Goal: Task Accomplishment & Management: Manage account settings

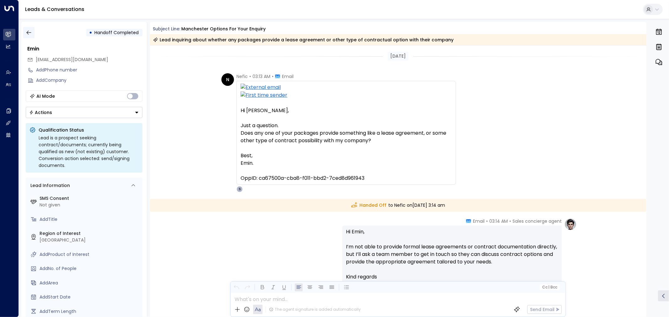
click at [29, 34] on icon "button" at bounding box center [29, 32] width 6 height 6
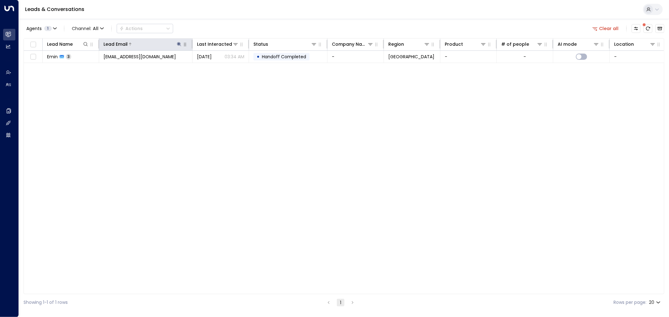
click at [177, 44] on icon at bounding box center [178, 44] width 5 height 5
click at [219, 68] on icon "button" at bounding box center [218, 67] width 4 height 4
click at [226, 22] on div "Agents 1 Channel: All Actions Clear all" at bounding box center [344, 28] width 640 height 13
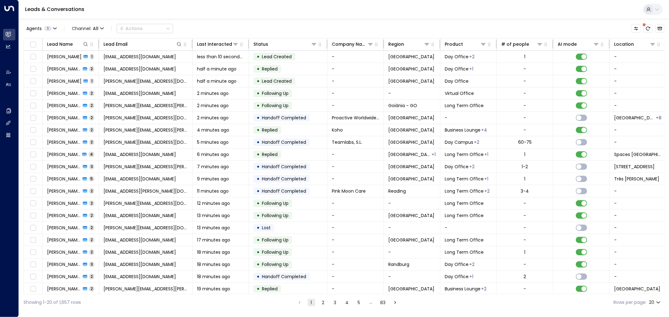
click at [219, 19] on div "Leads & Conversations" at bounding box center [344, 9] width 650 height 19
click at [179, 45] on icon at bounding box center [178, 44] width 5 height 5
click at [162, 65] on input "text" at bounding box center [179, 67] width 87 height 12
type input "**********"
click at [207, 24] on div "Agents 1 Channel: All Actions" at bounding box center [344, 28] width 640 height 13
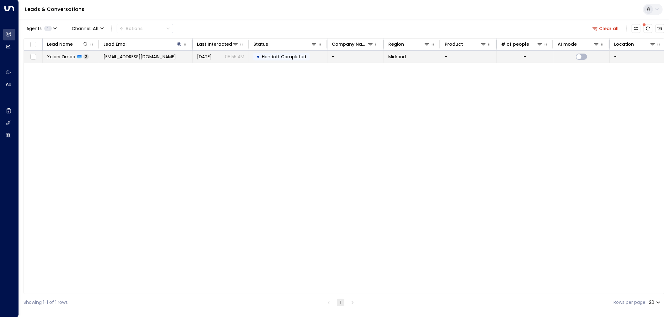
click at [167, 58] on td "[EMAIL_ADDRESS][DOMAIN_NAME]" at bounding box center [145, 57] width 93 height 12
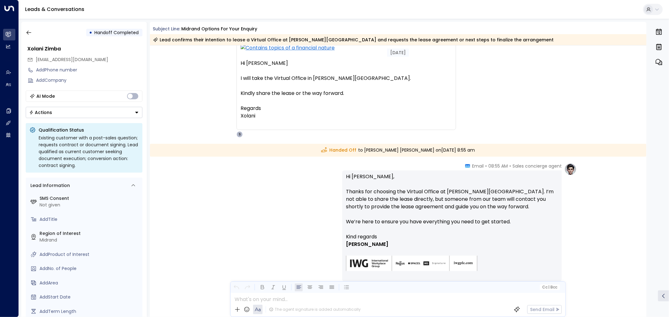
scroll to position [20, 0]
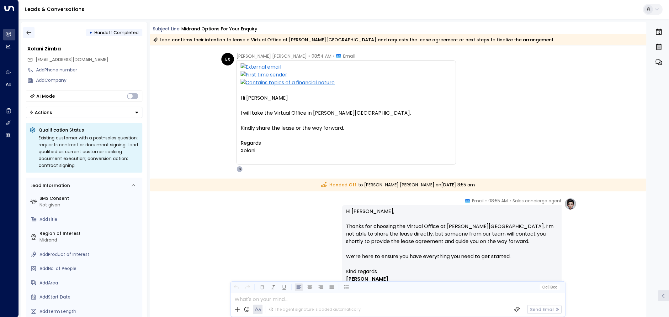
click at [29, 32] on icon "button" at bounding box center [29, 32] width 6 height 6
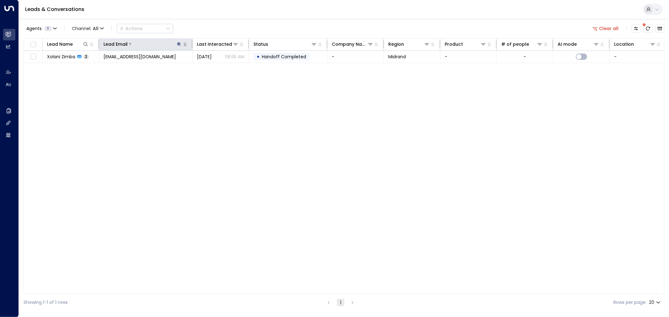
click at [177, 45] on icon at bounding box center [178, 44] width 5 height 5
drag, startPoint x: 190, startPoint y: 69, endPoint x: 129, endPoint y: 69, distance: 61.8
click at [129, 69] on body "**********" at bounding box center [334, 155] width 669 height 311
click at [158, 67] on input "**********" at bounding box center [175, 67] width 78 height 12
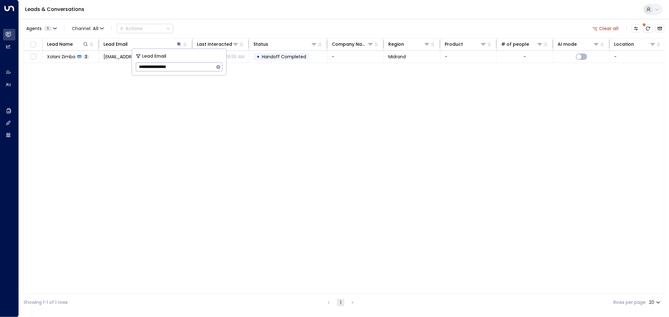
click at [158, 67] on input "**********" at bounding box center [175, 67] width 78 height 12
type input "**********"
click at [189, 110] on div "Lead Name Lead Email Last Interacted Status Company Name Region Product # of pe…" at bounding box center [344, 166] width 640 height 256
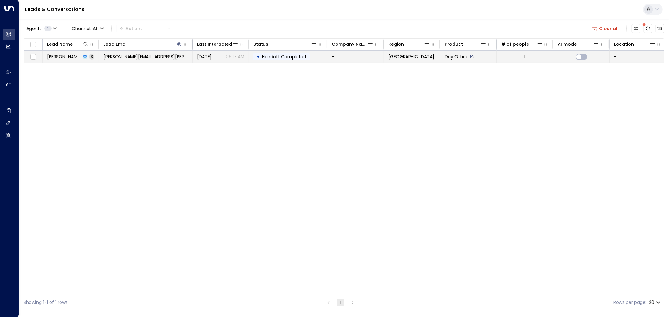
click at [172, 57] on td "[PERSON_NAME][EMAIL_ADDRESS][PERSON_NAME][DOMAIN_NAME]" at bounding box center [145, 57] width 93 height 12
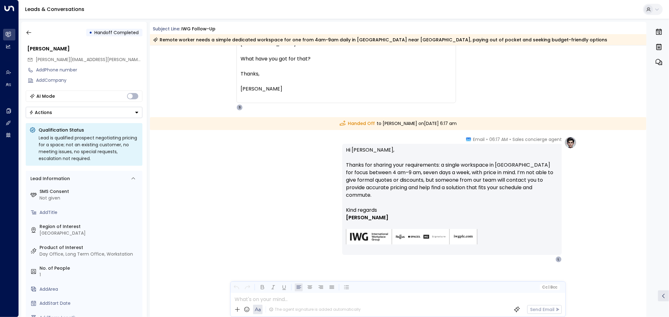
scroll to position [482, 0]
click at [29, 31] on icon "button" at bounding box center [29, 32] width 6 height 6
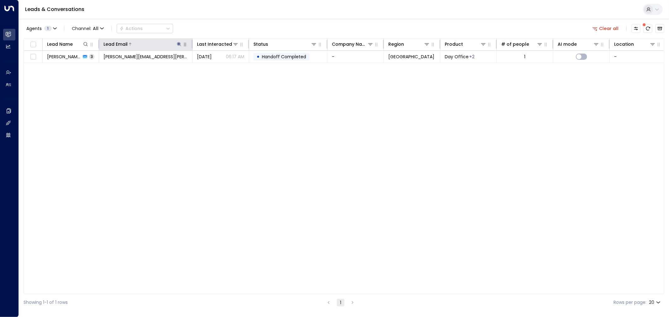
click at [178, 43] on icon at bounding box center [179, 44] width 4 height 4
click at [180, 64] on input "**********" at bounding box center [175, 67] width 78 height 12
type input "**********"
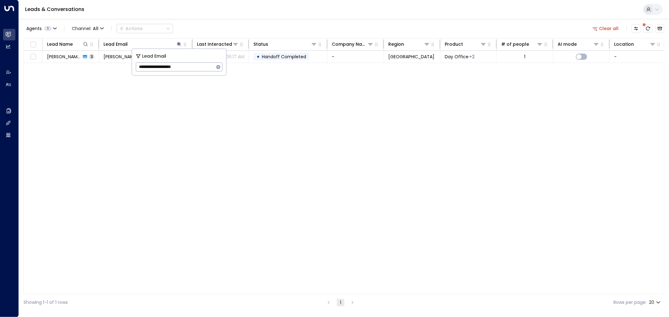
click at [218, 120] on div "Lead Name Lead Email Last Interacted Status Company Name Region Product # of pe…" at bounding box center [344, 166] width 640 height 256
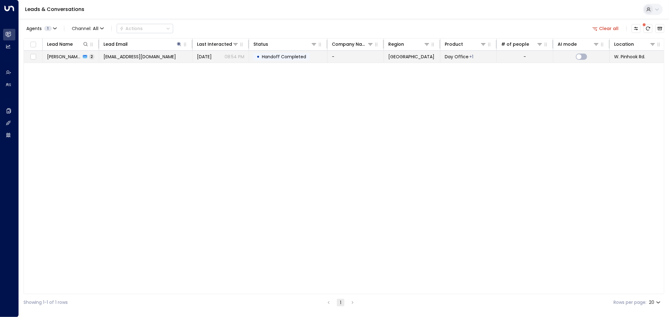
click at [313, 58] on td "• Handoff Completed" at bounding box center [288, 57] width 78 height 12
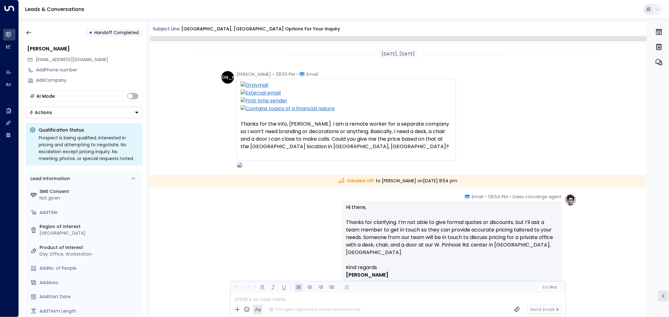
scroll to position [58, 0]
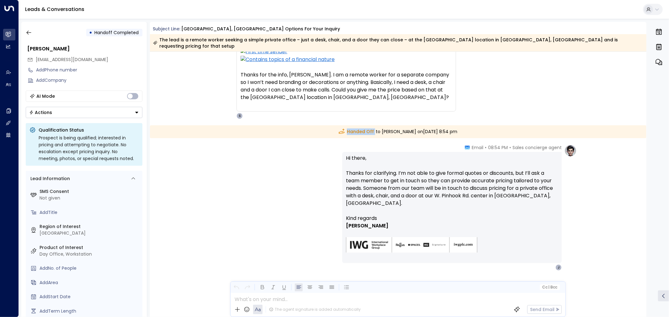
drag, startPoint x: 324, startPoint y: 123, endPoint x: 356, endPoint y: 123, distance: 32.0
click at [356, 125] on div "Handed Off to [PERSON_NAME] [DATE][DATE] 8:54 pm" at bounding box center [398, 131] width 497 height 13
drag, startPoint x: 454, startPoint y: 123, endPoint x: 465, endPoint y: 126, distance: 11.3
click at [465, 126] on div "Handed Off to [PERSON_NAME] [DATE][DATE] 8:54 pm" at bounding box center [398, 131] width 497 height 13
click at [443, 125] on div "Handed Off to [PERSON_NAME] [DATE][DATE] 8:54 pm" at bounding box center [398, 131] width 497 height 13
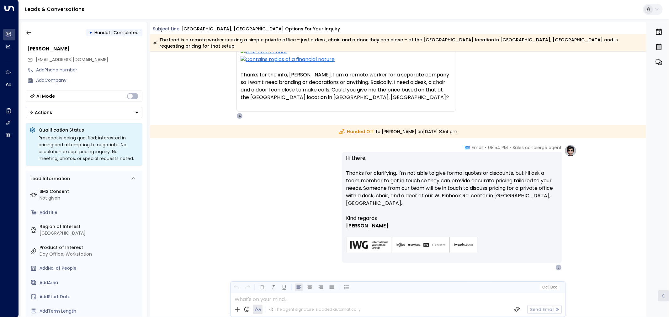
drag, startPoint x: 423, startPoint y: 124, endPoint x: 471, endPoint y: 126, distance: 48.3
click at [471, 126] on div "Handed Off to [PERSON_NAME] [DATE][DATE] 8:54 pm" at bounding box center [398, 131] width 497 height 13
click at [427, 125] on div "Handed Off to [PERSON_NAME] [DATE][DATE] 8:54 pm" at bounding box center [398, 131] width 497 height 13
drag, startPoint x: 461, startPoint y: 124, endPoint x: 476, endPoint y: 124, distance: 15.0
click at [476, 125] on div "Handed Off to [PERSON_NAME] [DATE][DATE] 8:54 pm" at bounding box center [398, 131] width 497 height 13
